Goal: Check status: Check status

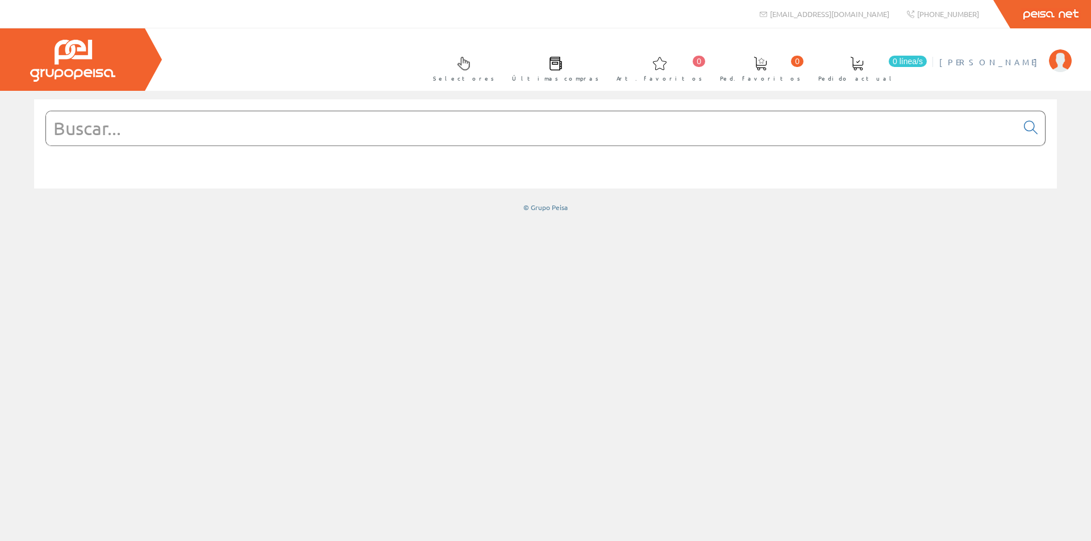
click at [949, 61] on span "[PERSON_NAME] [PERSON_NAME]" at bounding box center [991, 61] width 104 height 11
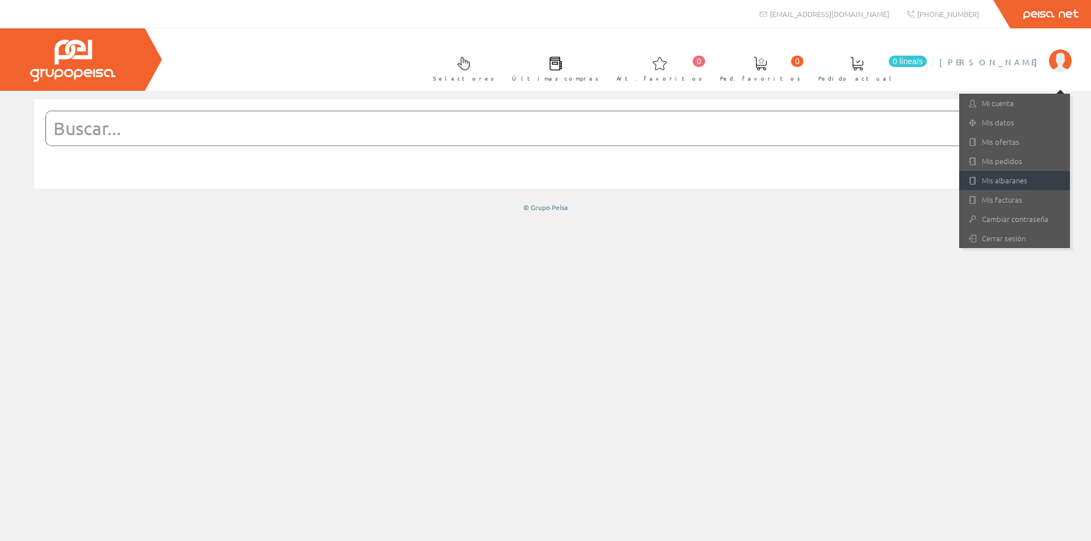
click at [994, 179] on link "Mis albaranes" at bounding box center [1014, 180] width 111 height 19
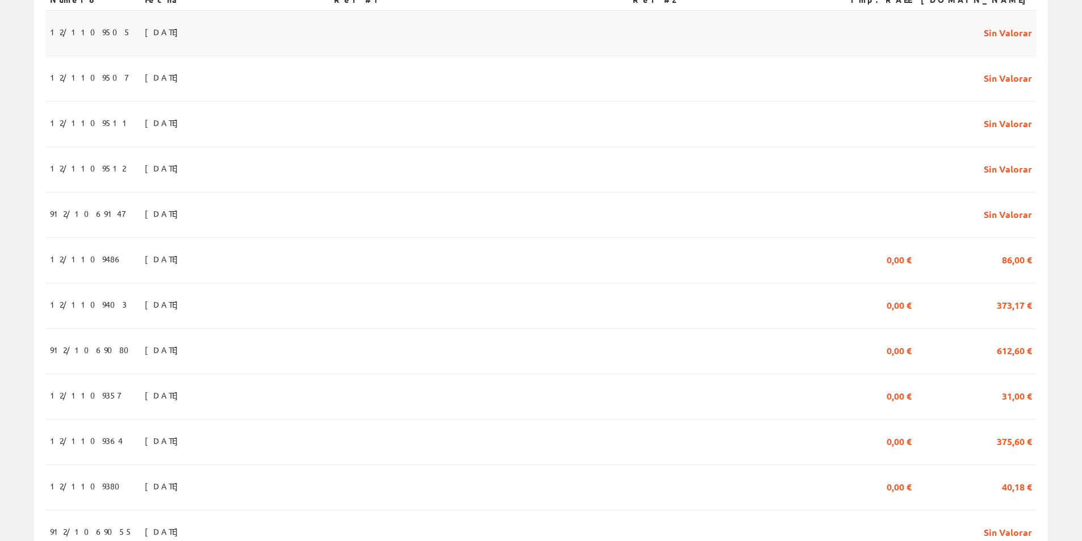
scroll to position [284, 0]
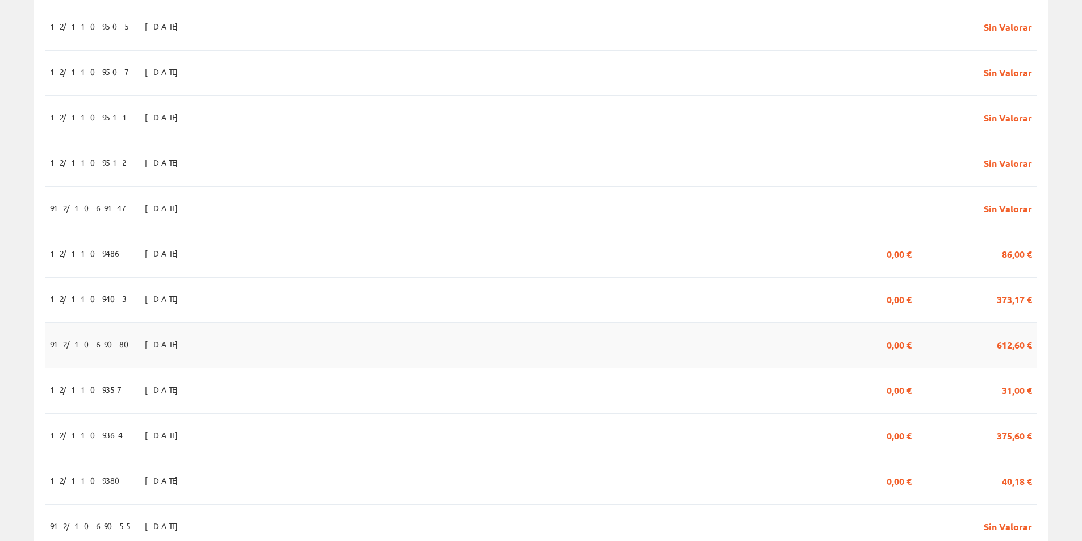
click at [145, 344] on span "[DATE]" at bounding box center [164, 344] width 39 height 19
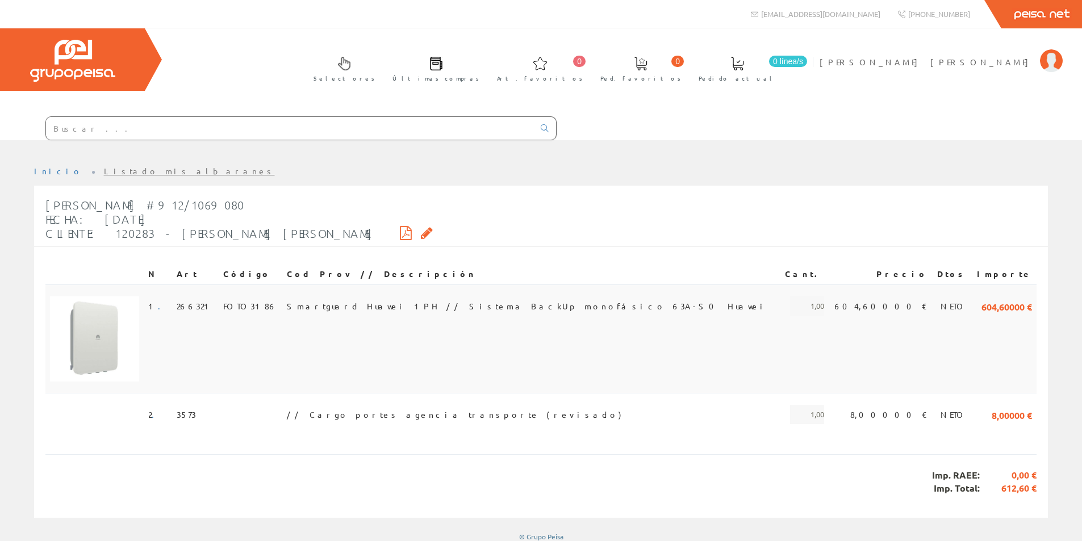
click at [482, 303] on span "Smartguard Huawei 1PH // Sistema BackUp monofásico 63A-S0 Huawei" at bounding box center [527, 305] width 481 height 19
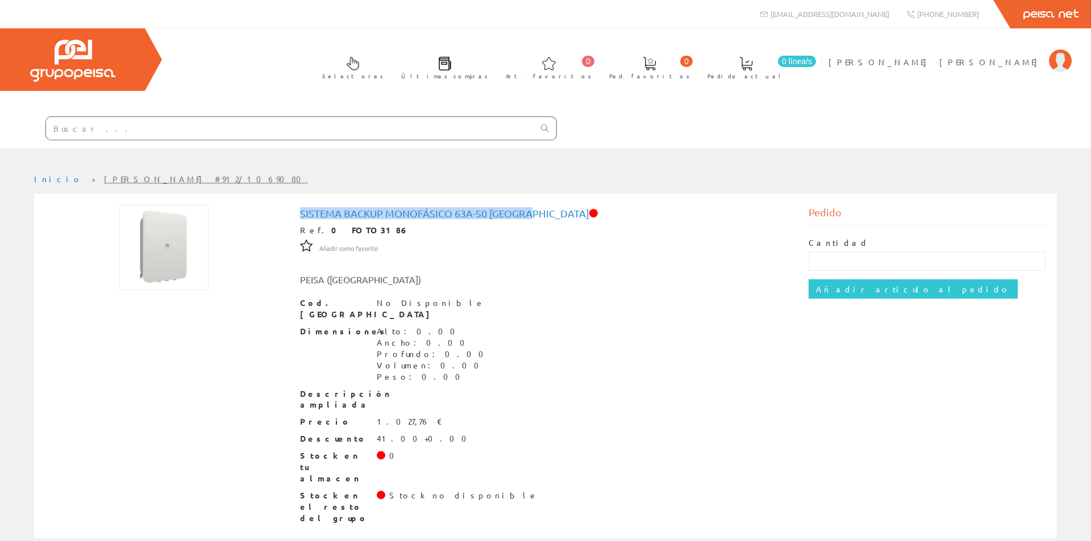
drag, startPoint x: 300, startPoint y: 214, endPoint x: 530, endPoint y: 215, distance: 230.0
click at [530, 215] on h1 "Sistema BackUp monofásico 63A-S0 Huawei" at bounding box center [545, 213] width 491 height 11
copy h1 "Sistema BackUp monofásico 63A-S0 Huawei"
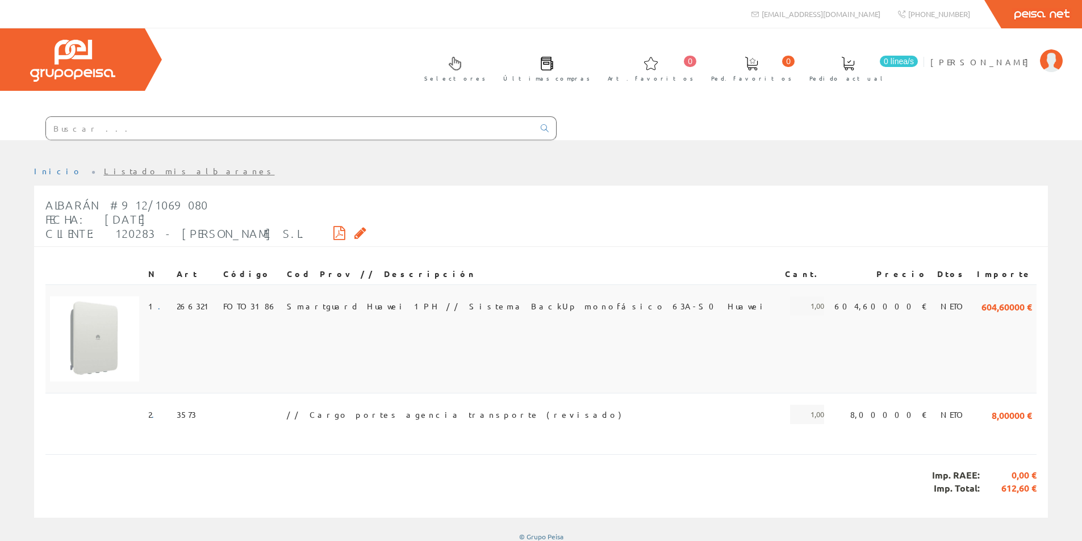
scroll to position [8, 0]
